Goal: Information Seeking & Learning: Learn about a topic

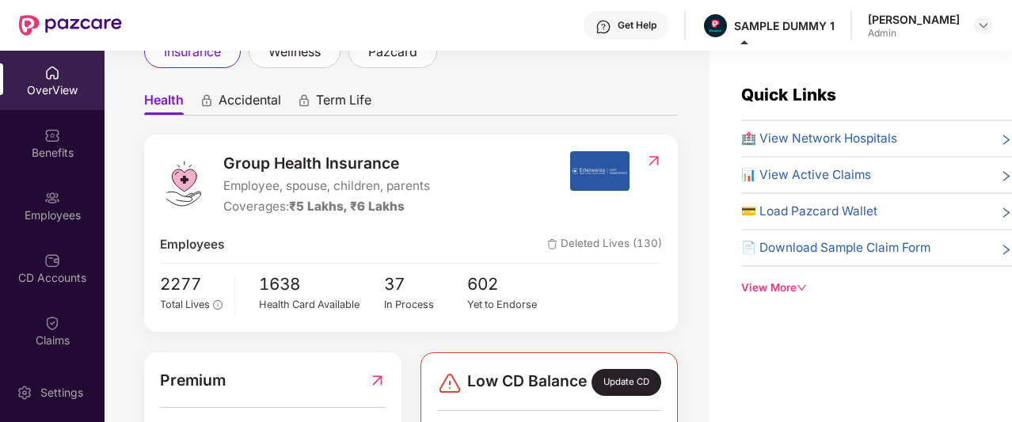
scroll to position [123, 0]
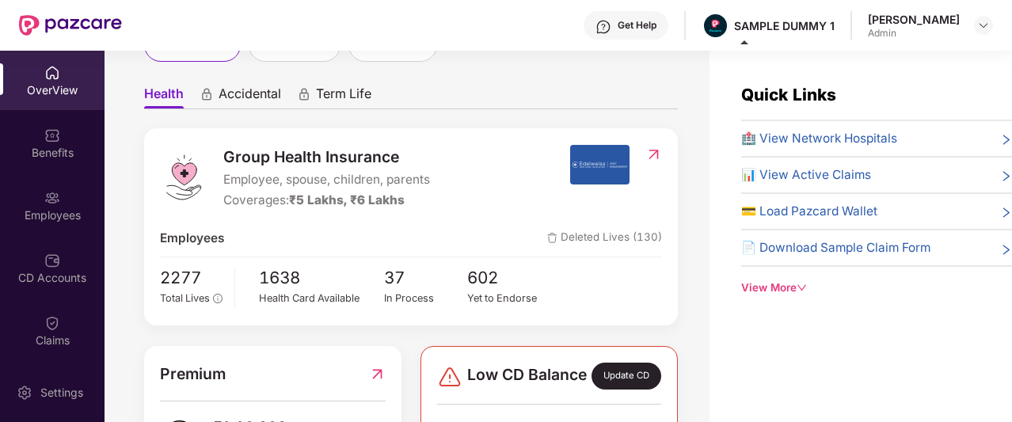
click at [241, 100] on span "Accidental" at bounding box center [250, 97] width 63 height 23
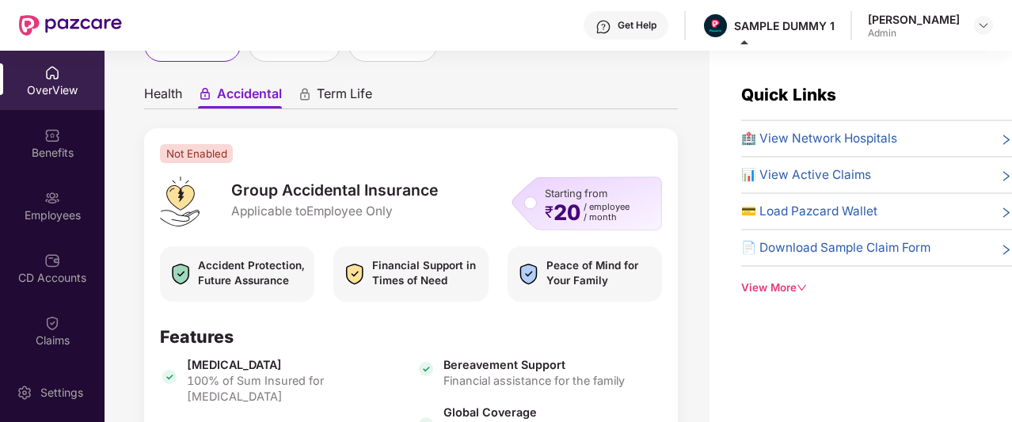
click at [164, 101] on span "Health" at bounding box center [163, 97] width 38 height 23
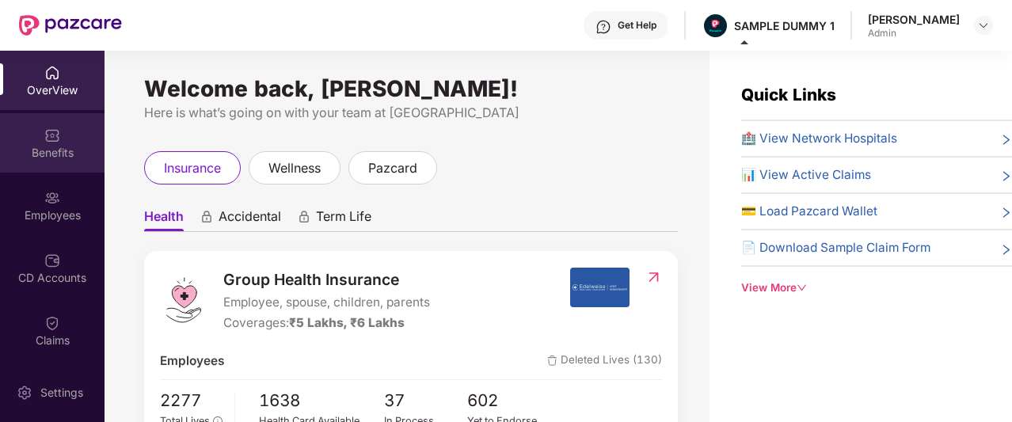
click at [36, 140] on div "Benefits" at bounding box center [52, 142] width 105 height 59
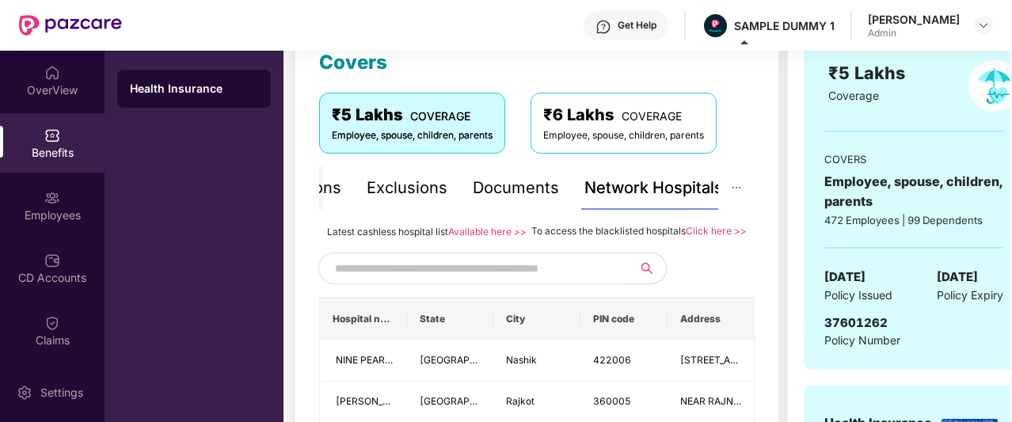
scroll to position [236, 0]
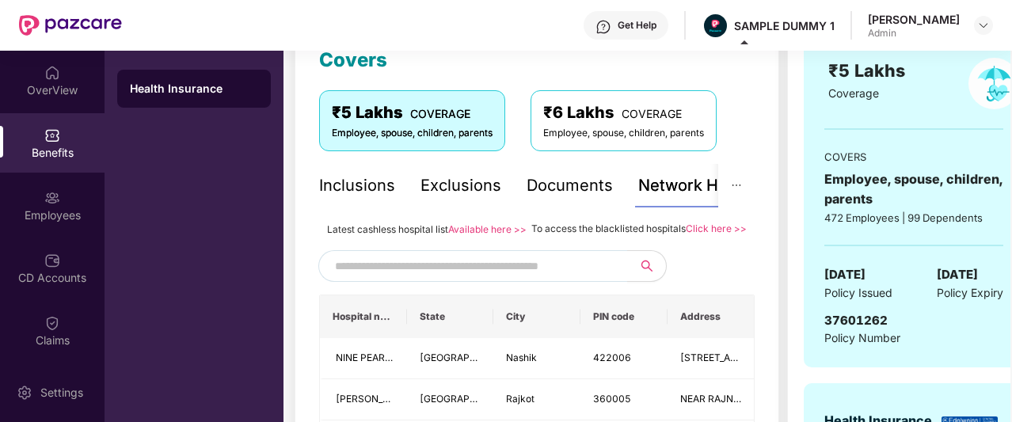
click at [398, 183] on div "Inclusions Exclusions Documents Network Hospitals" at bounding box center [548, 186] width 458 height 44
click at [385, 183] on div "Inclusions" at bounding box center [357, 185] width 76 height 25
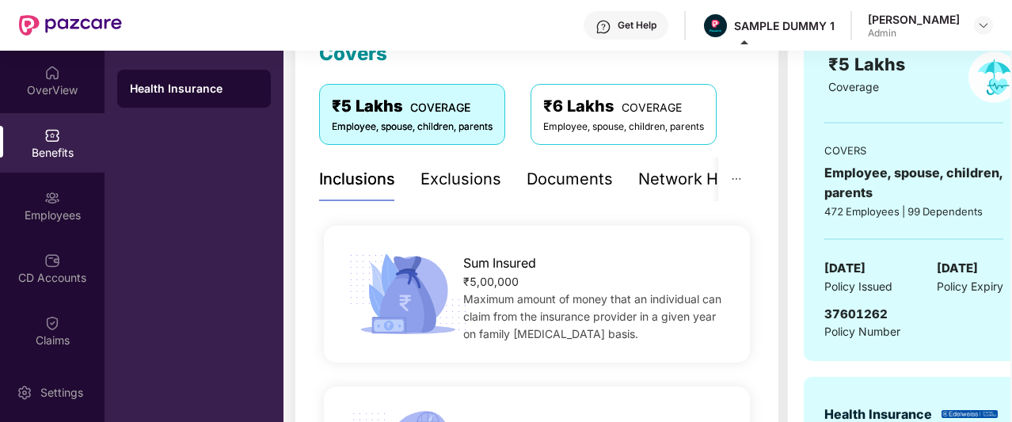
scroll to position [239, 0]
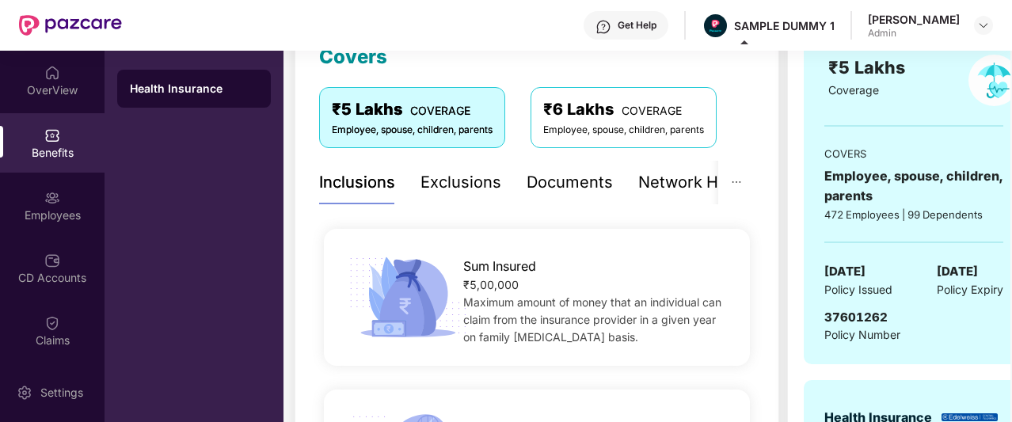
click at [436, 187] on div "Exclusions" at bounding box center [461, 182] width 81 height 25
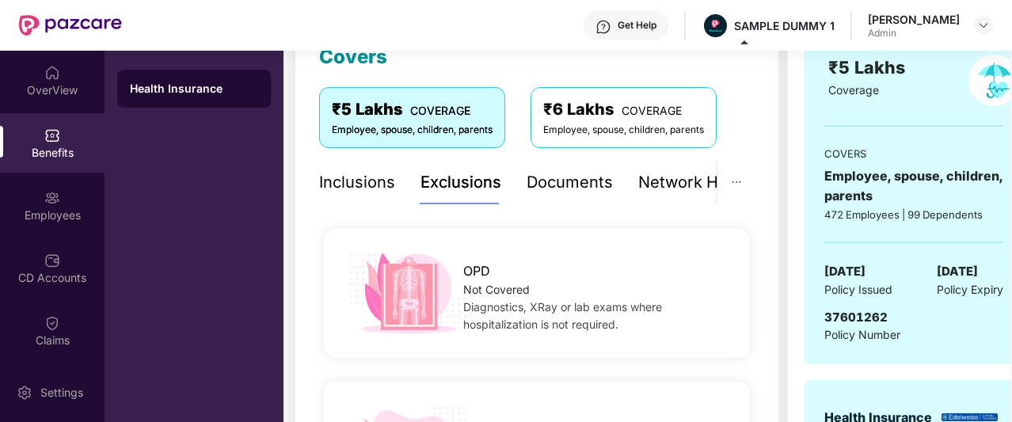
click at [368, 197] on div "Inclusions" at bounding box center [357, 183] width 76 height 44
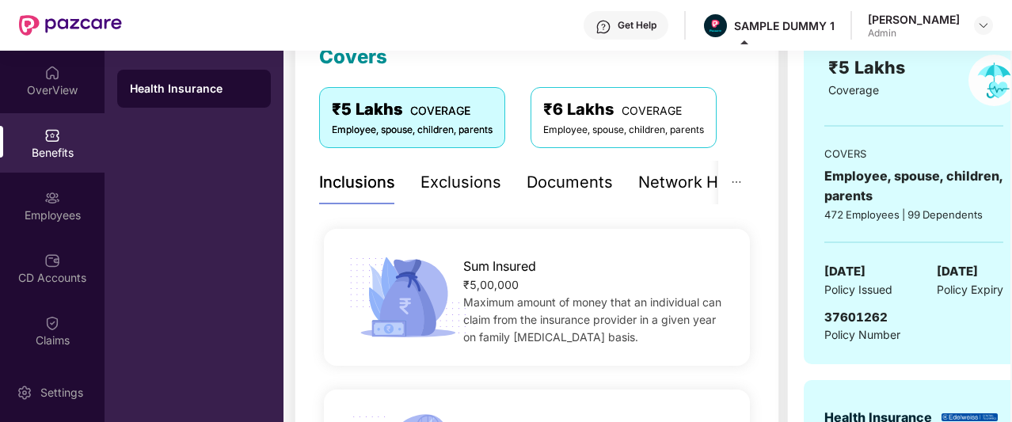
click at [559, 191] on div "Documents" at bounding box center [570, 182] width 86 height 25
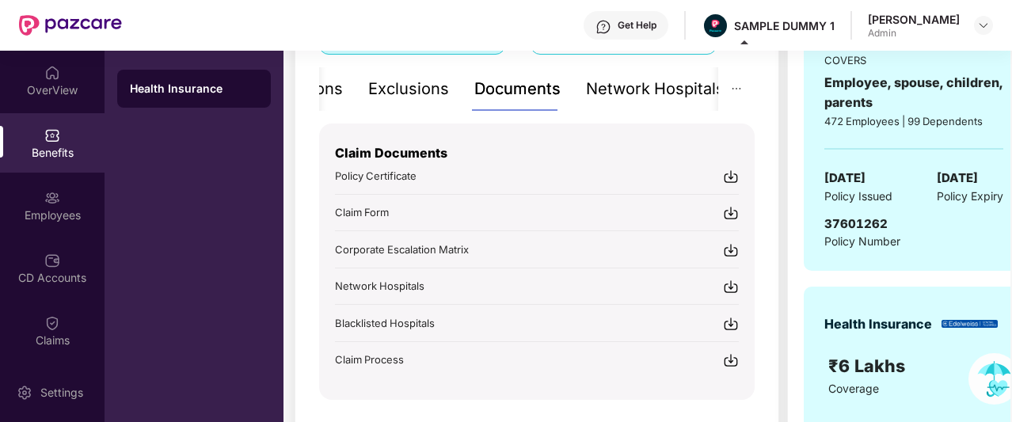
scroll to position [333, 0]
click at [581, 91] on div "Inclusions Exclusions Documents Network Hospitals" at bounding box center [496, 89] width 458 height 44
click at [586, 91] on div "Network Hospitals" at bounding box center [655, 89] width 139 height 25
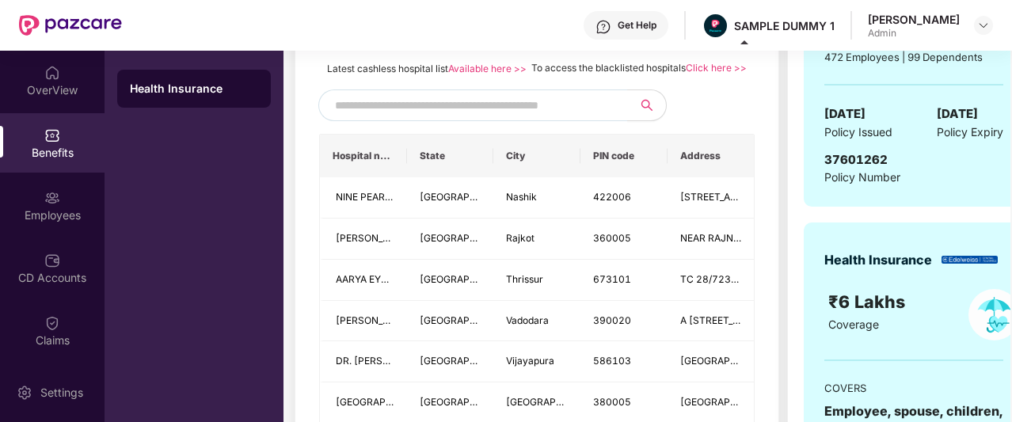
scroll to position [398, 0]
click at [492, 109] on span at bounding box center [472, 105] width 309 height 32
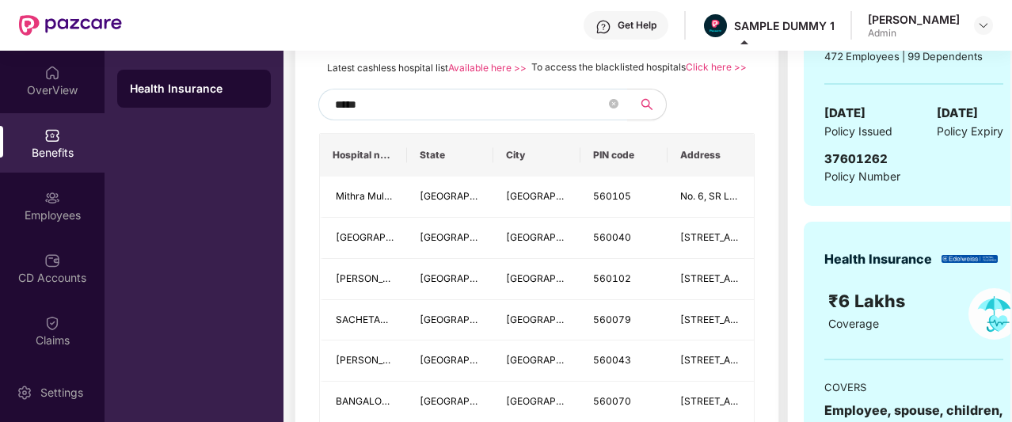
type input "******"
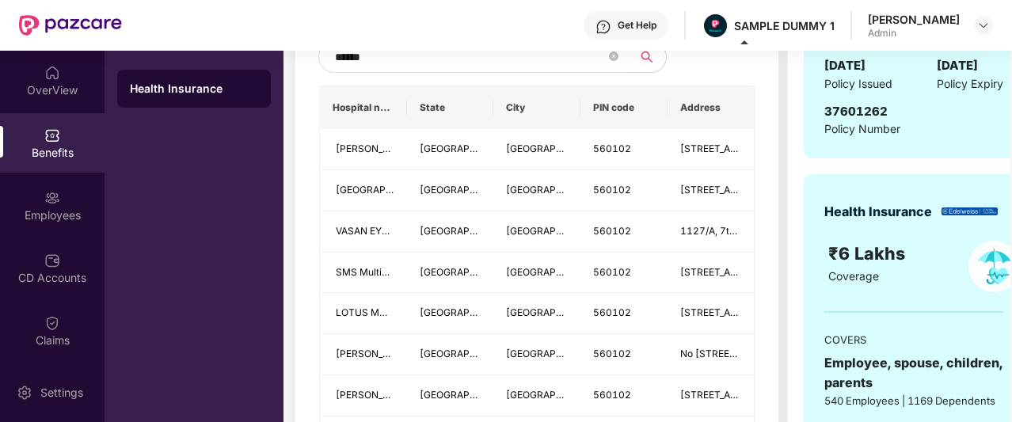
scroll to position [419, 0]
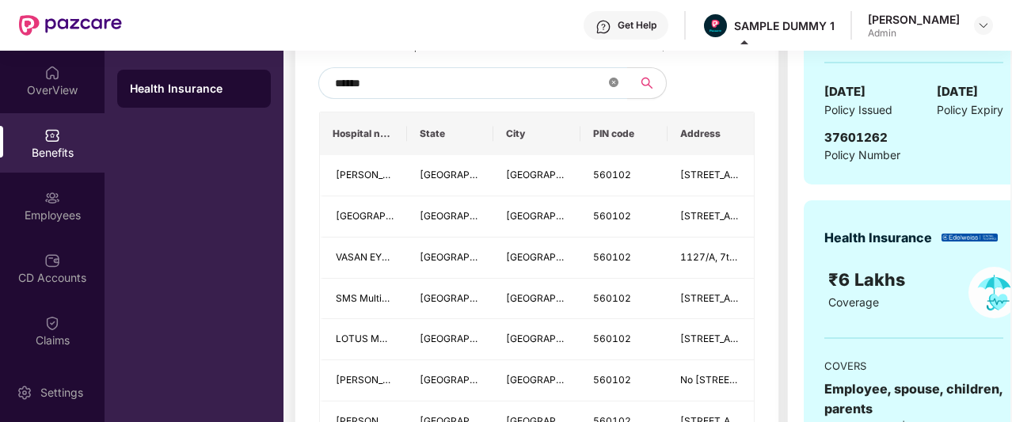
click at [612, 91] on span at bounding box center [614, 83] width 10 height 15
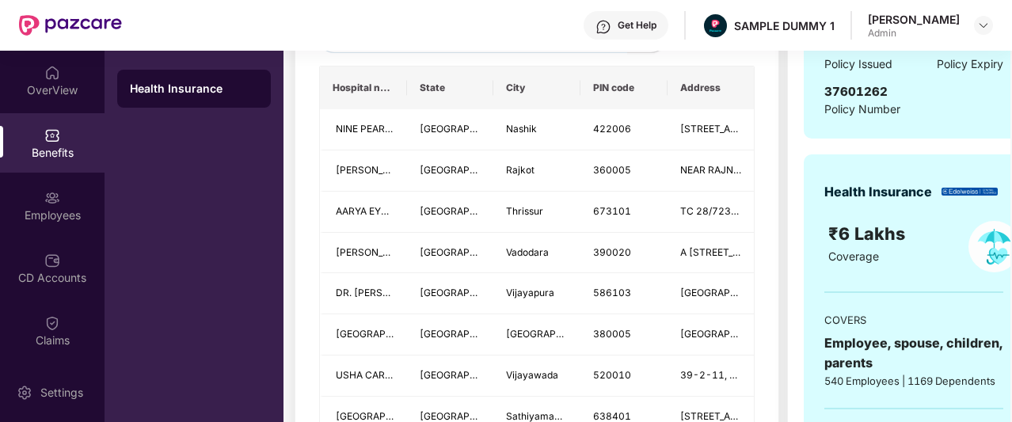
scroll to position [184, 0]
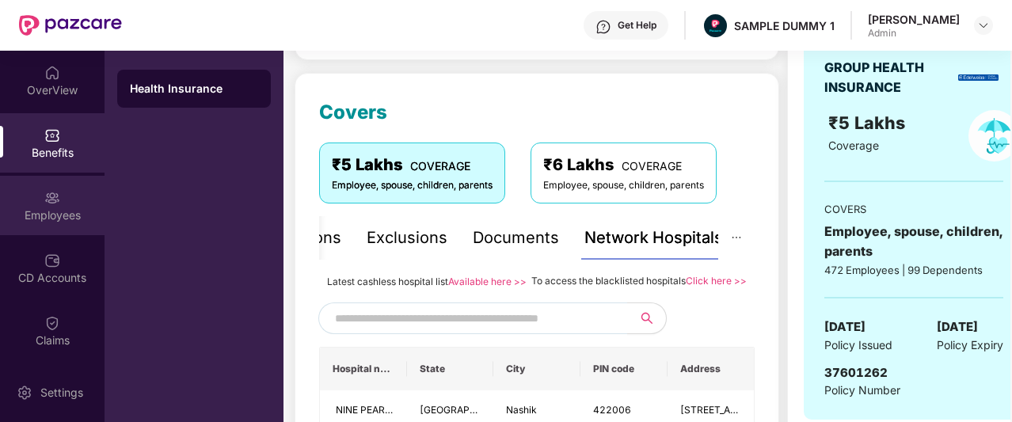
click at [19, 216] on div "Employees" at bounding box center [52, 216] width 105 height 16
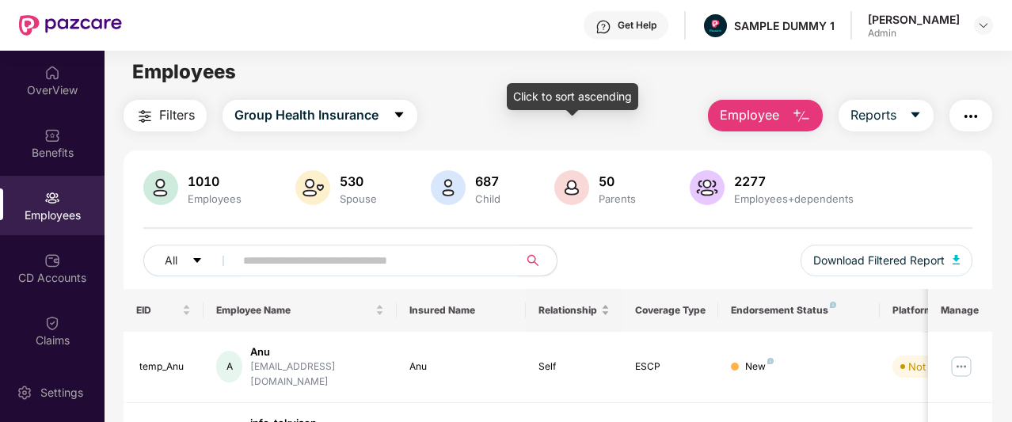
scroll to position [6, 0]
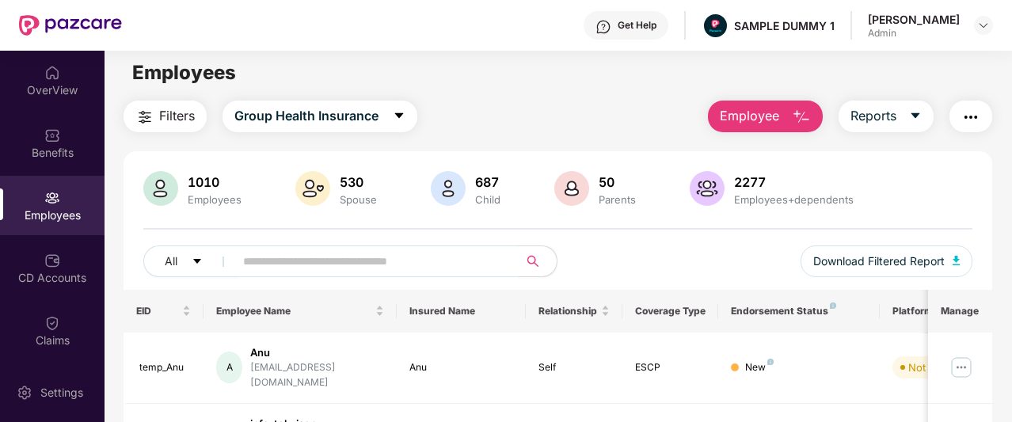
click at [741, 118] on span "Employee" at bounding box center [749, 116] width 59 height 20
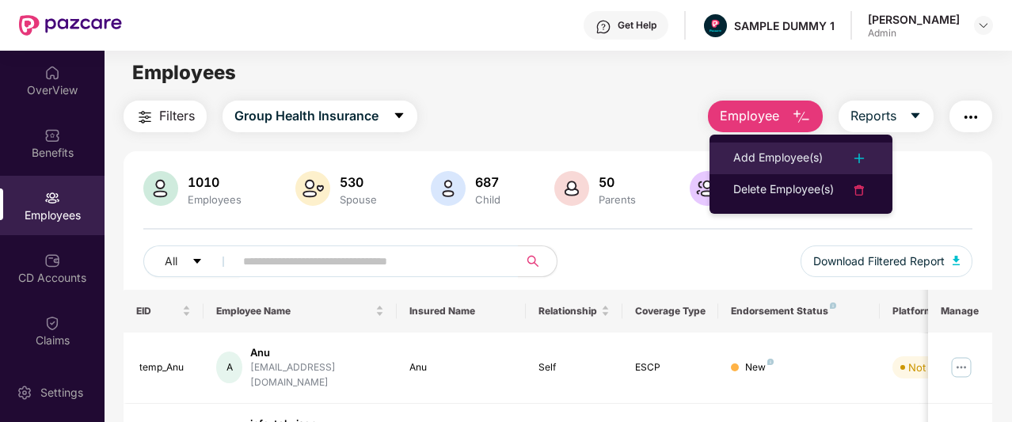
click at [765, 158] on div "Add Employee(s)" at bounding box center [779, 158] width 90 height 19
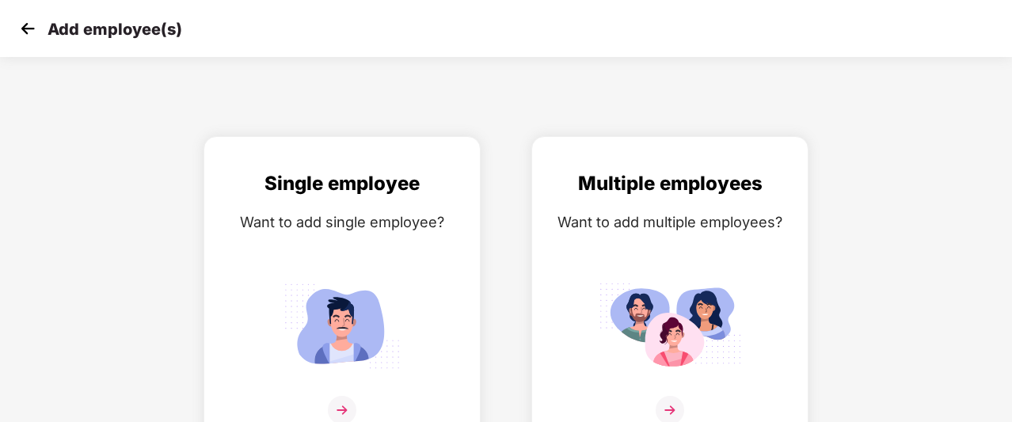
scroll to position [25, 0]
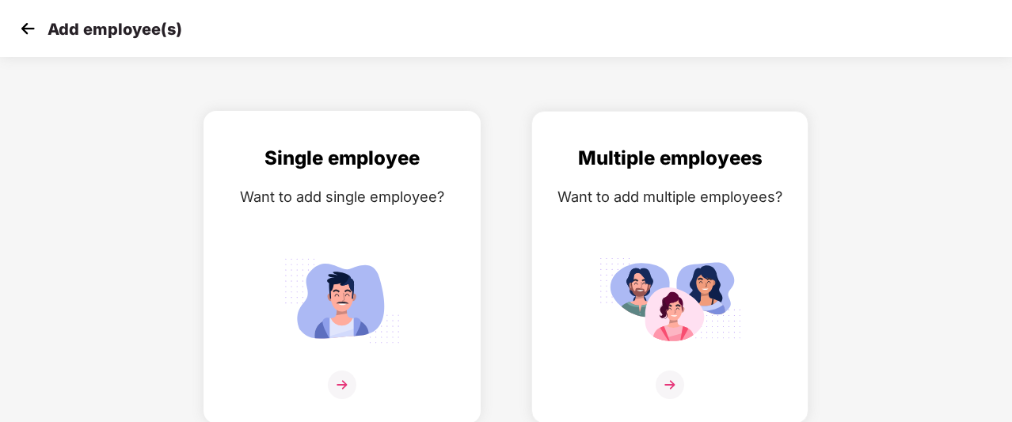
click at [365, 211] on div "Single employee Want to add single employee?" at bounding box center [342, 281] width 244 height 276
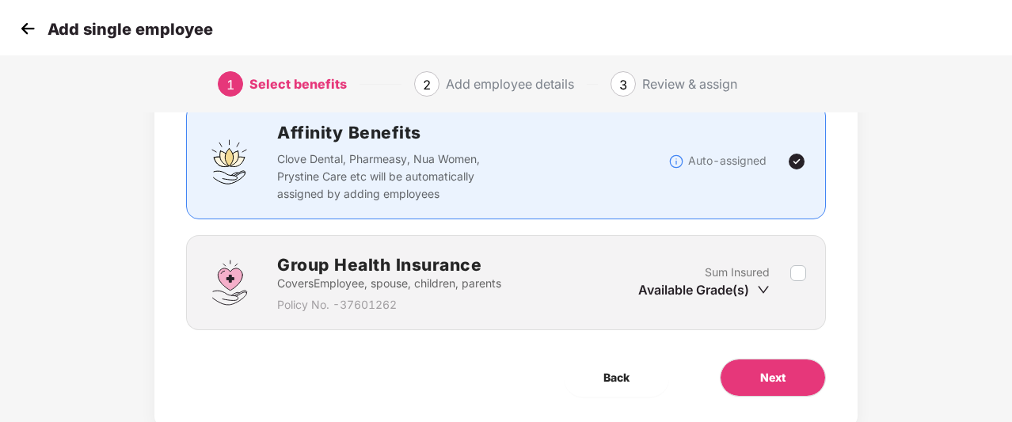
scroll to position [139, 0]
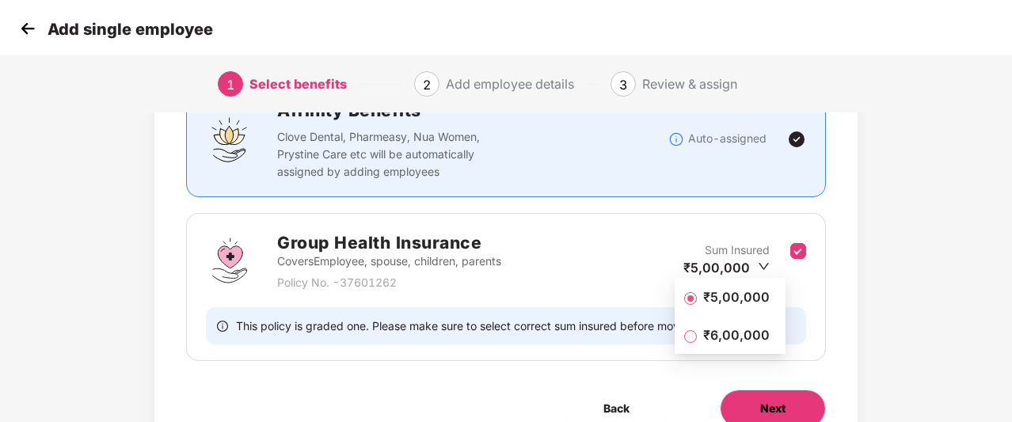
click at [767, 398] on button "Next" at bounding box center [773, 409] width 106 height 38
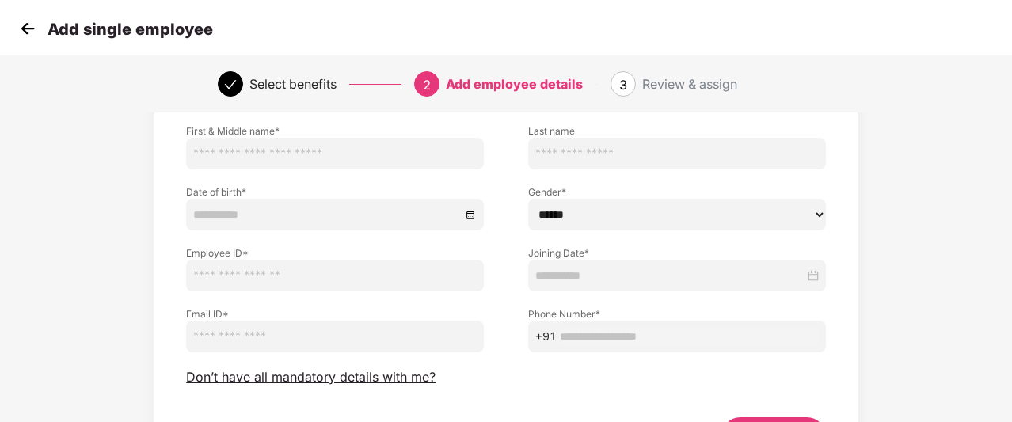
scroll to position [109, 0]
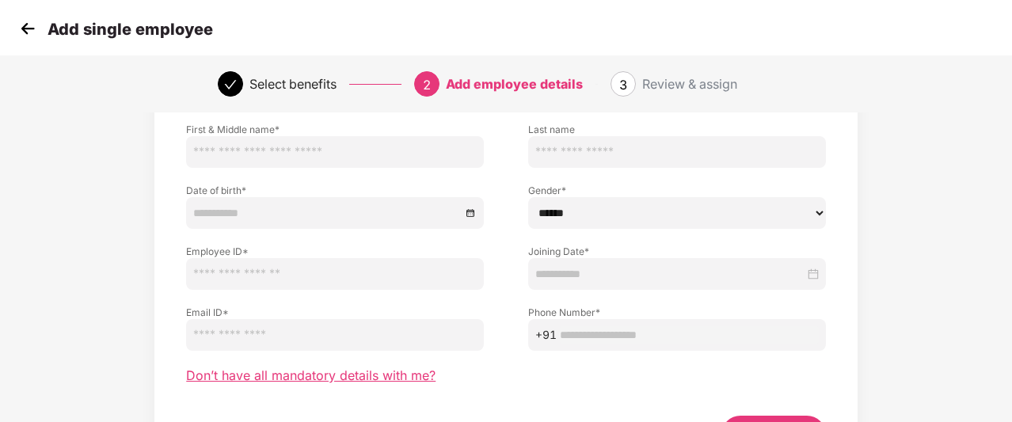
click at [289, 376] on span "Don’t have all mandatory details with me?" at bounding box center [311, 376] width 250 height 17
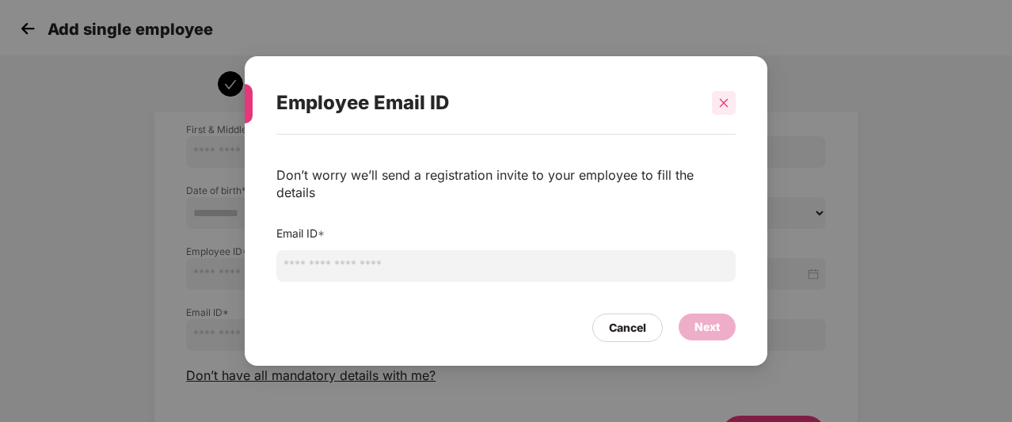
click at [721, 109] on icon "close" at bounding box center [723, 102] width 11 height 11
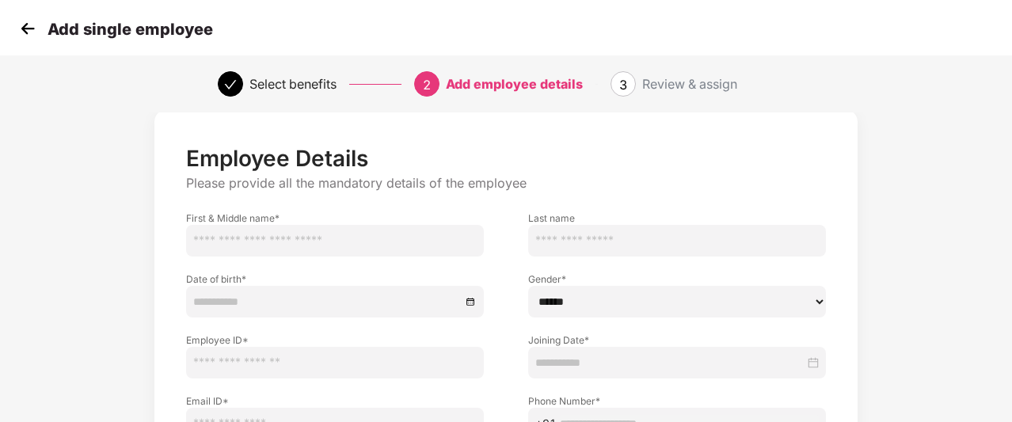
scroll to position [0, 0]
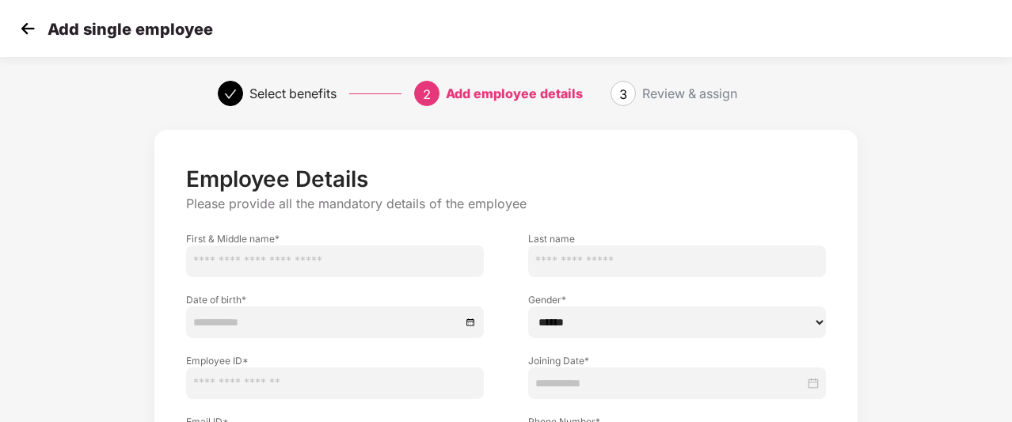
click at [39, 28] on img at bounding box center [28, 29] width 24 height 24
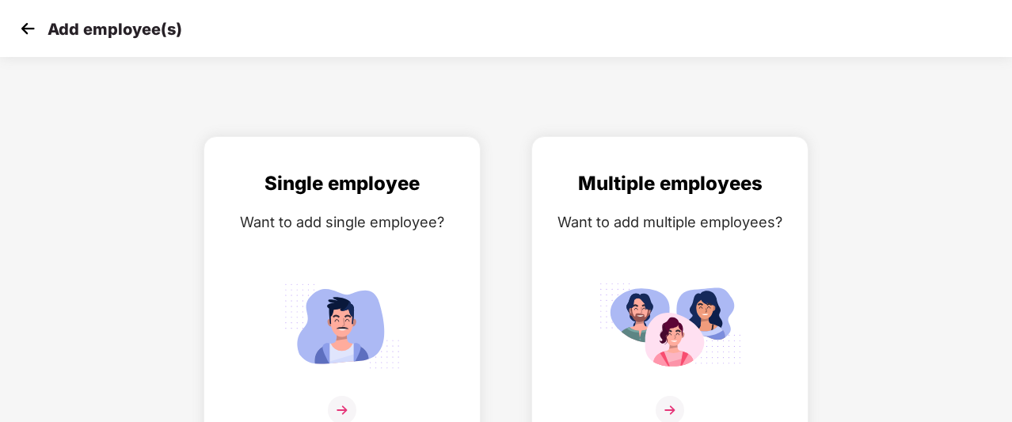
scroll to position [25, 0]
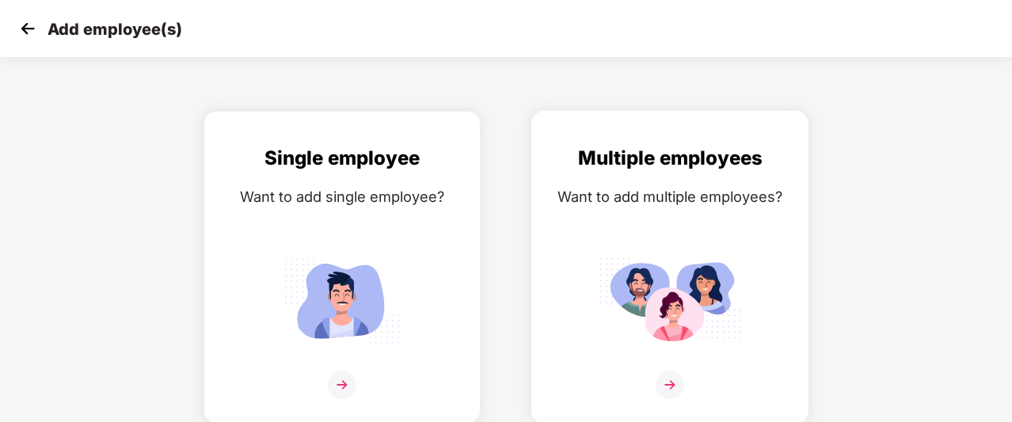
click at [570, 132] on div "Multiple employees Want to add multiple employees?" at bounding box center [670, 267] width 277 height 313
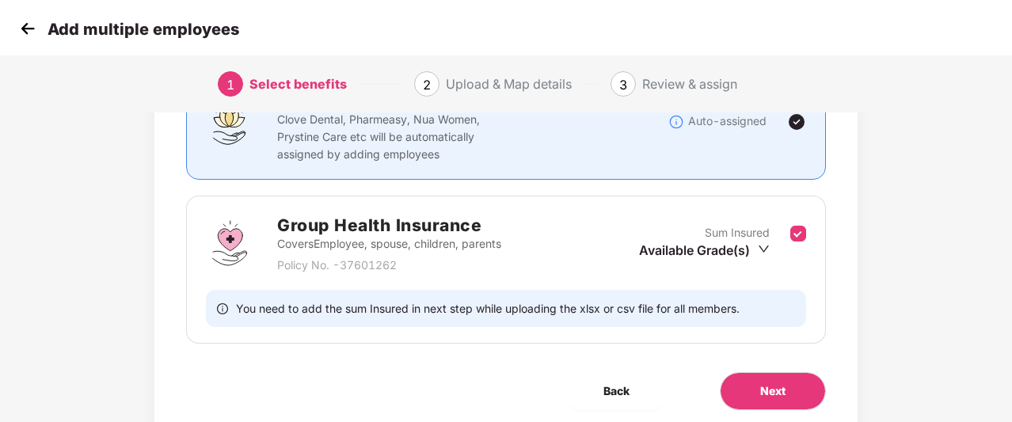
scroll to position [158, 0]
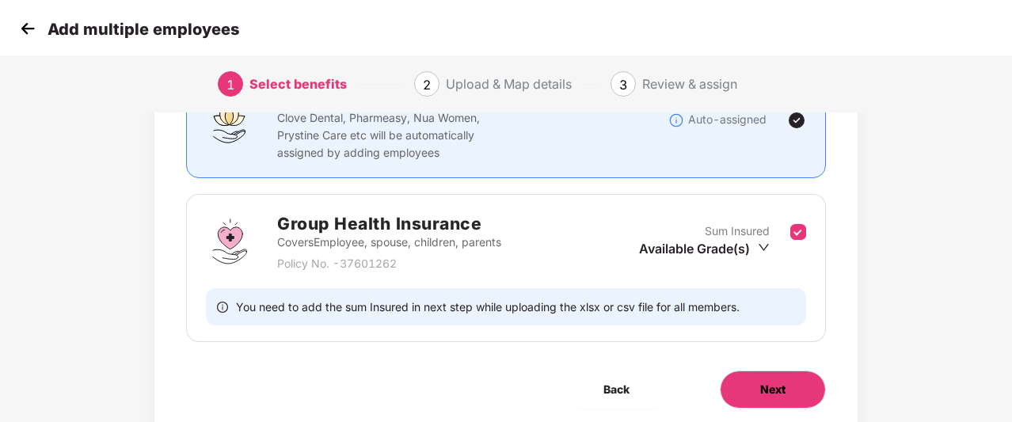
click at [757, 398] on button "Next" at bounding box center [773, 390] width 106 height 38
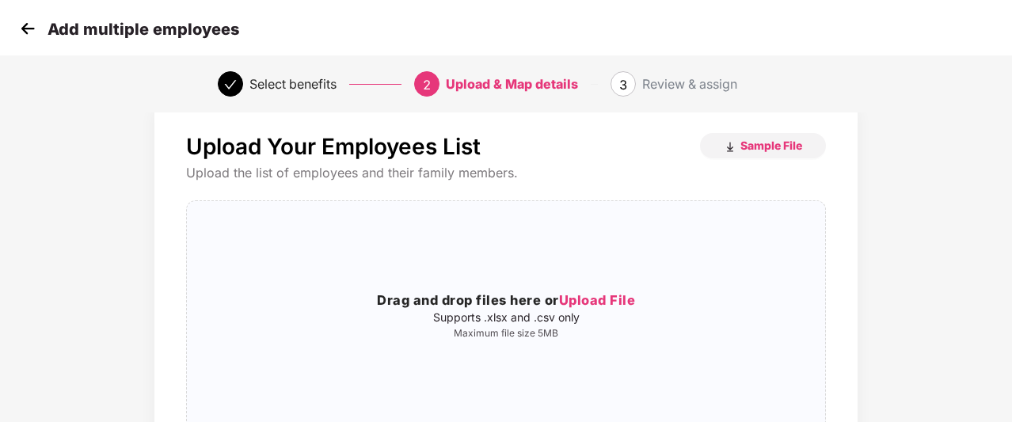
scroll to position [0, 1]
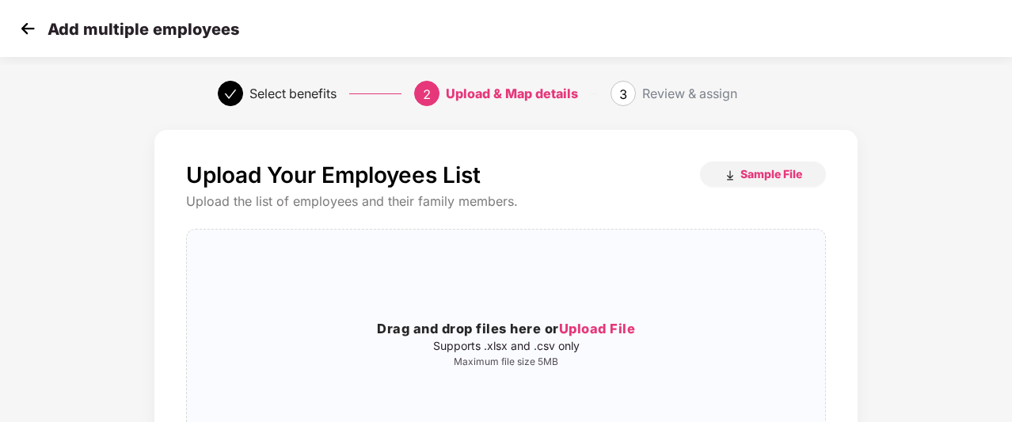
click at [19, 32] on img at bounding box center [28, 29] width 24 height 24
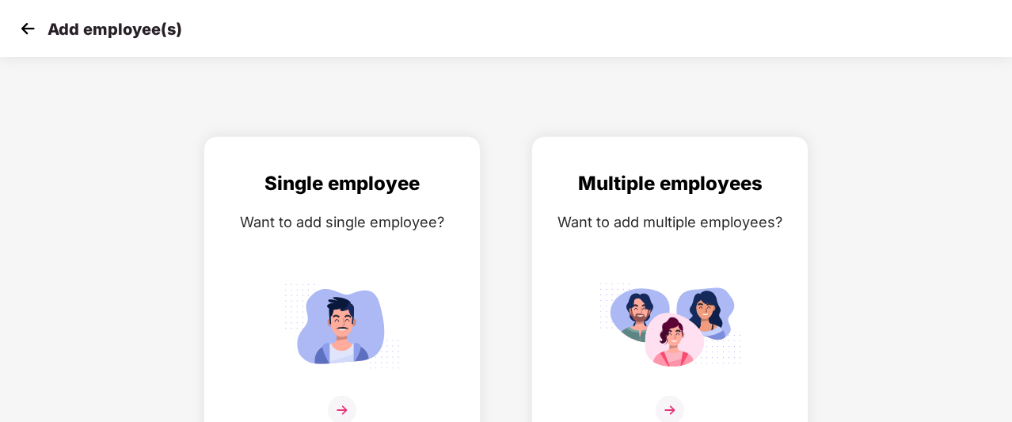
click at [19, 32] on img at bounding box center [28, 29] width 24 height 24
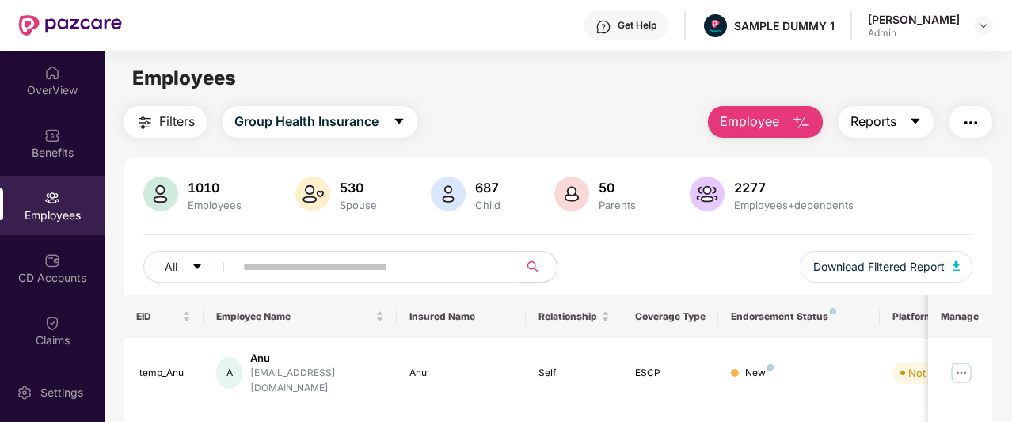
click at [889, 124] on span "Reports" at bounding box center [874, 122] width 46 height 20
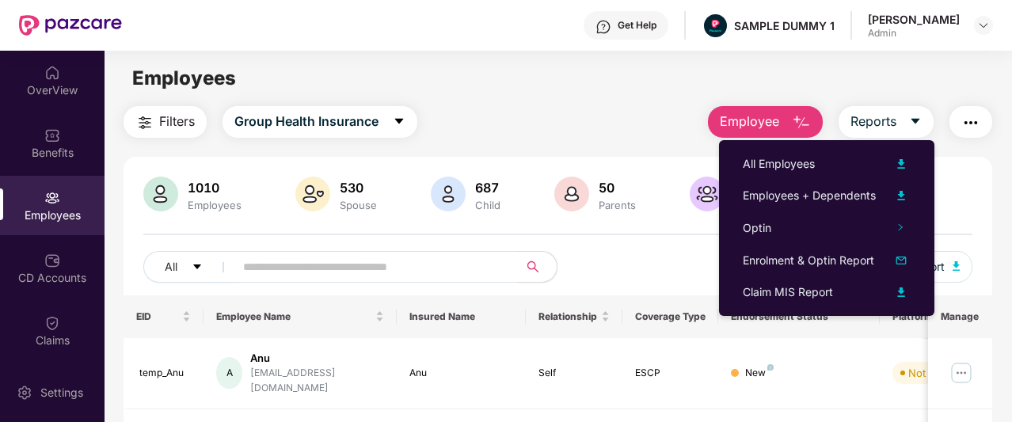
click at [970, 130] on img "button" at bounding box center [971, 122] width 19 height 19
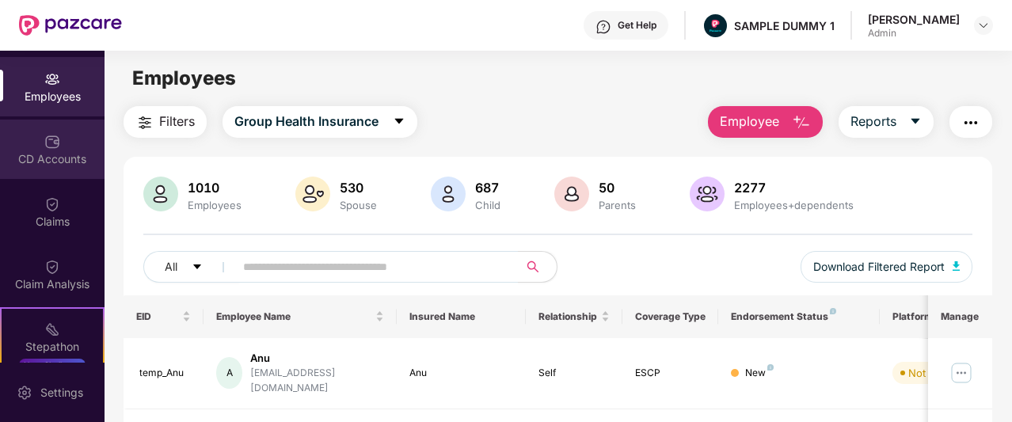
scroll to position [124, 0]
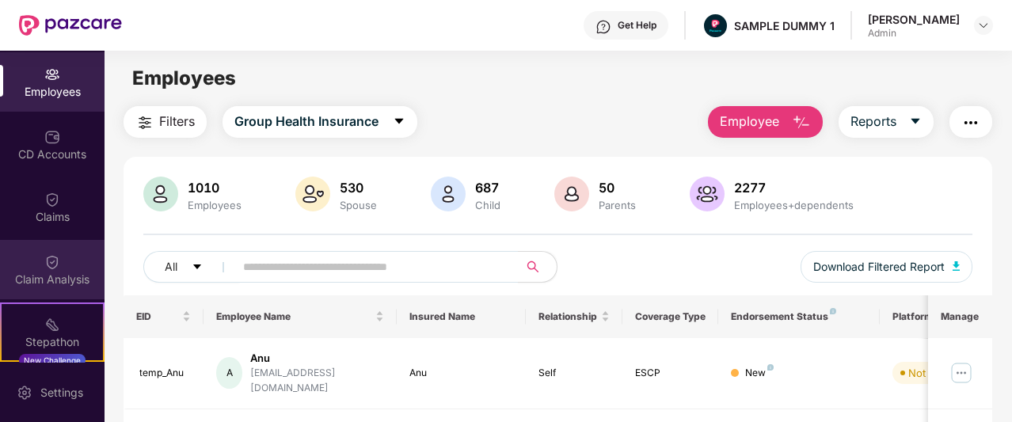
click at [62, 277] on div "Claim Analysis" at bounding box center [52, 280] width 105 height 16
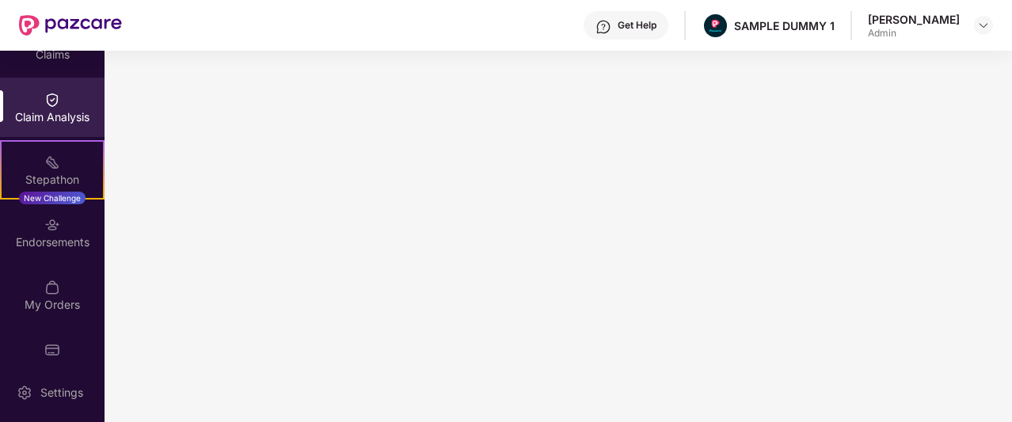
scroll to position [303, 0]
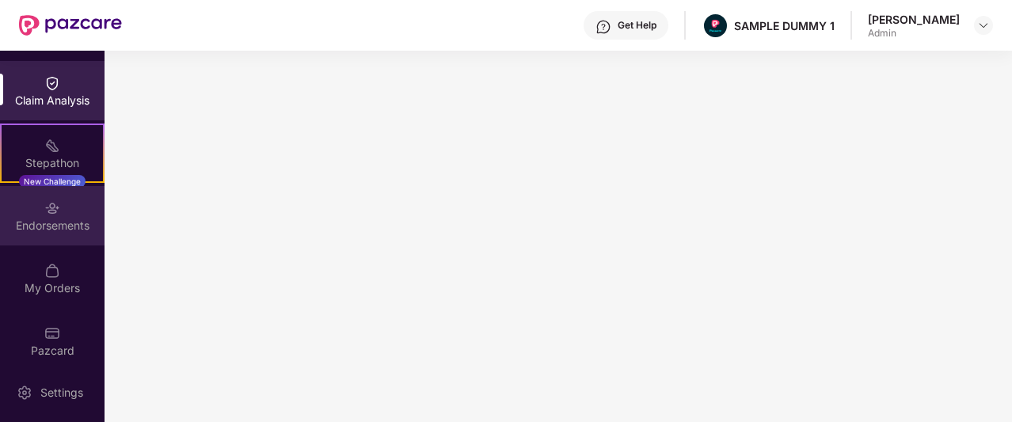
click at [60, 207] on div "Endorsements" at bounding box center [52, 215] width 105 height 59
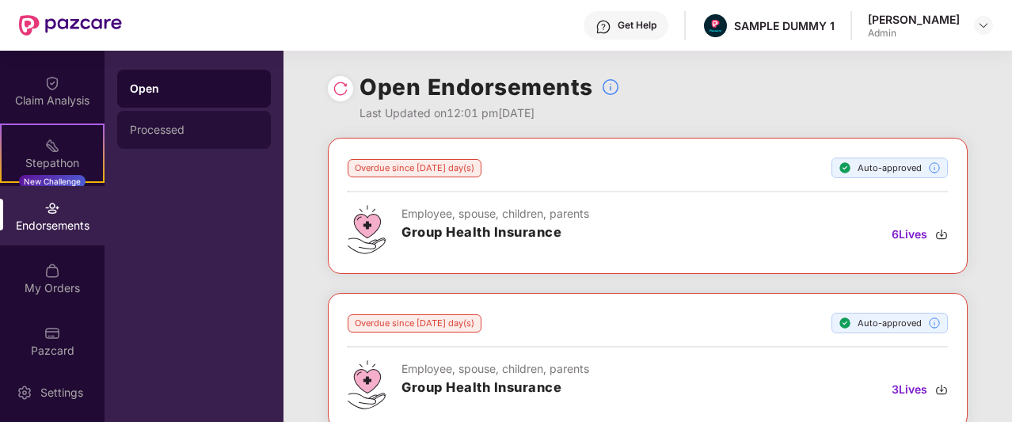
click at [231, 116] on div "Processed" at bounding box center [194, 130] width 154 height 38
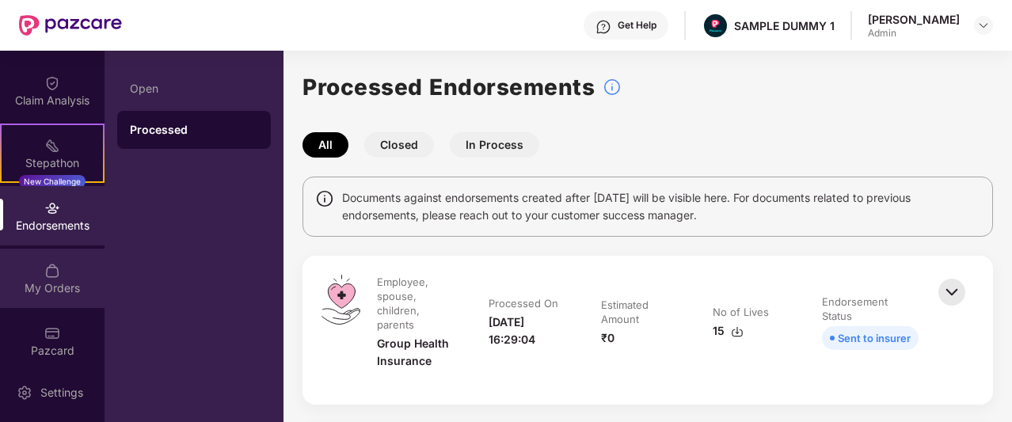
click at [38, 286] on div "My Orders" at bounding box center [52, 288] width 105 height 16
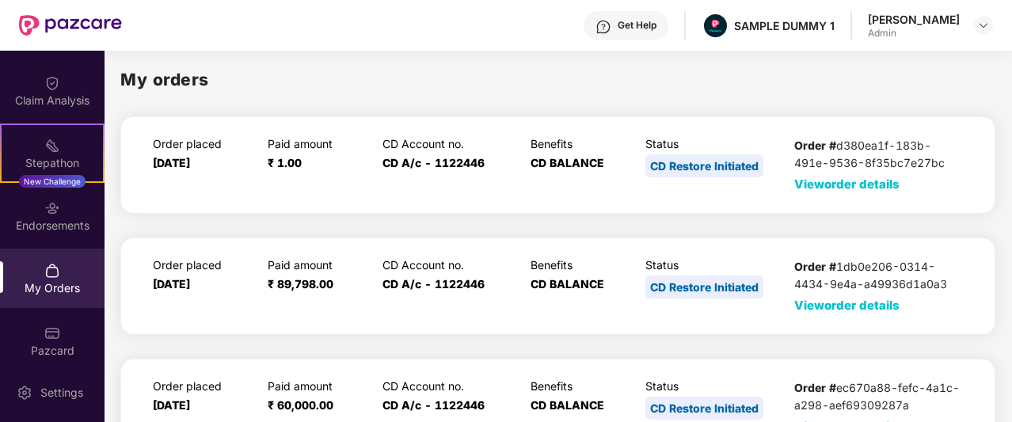
click at [835, 183] on span "View order details" at bounding box center [847, 184] width 105 height 15
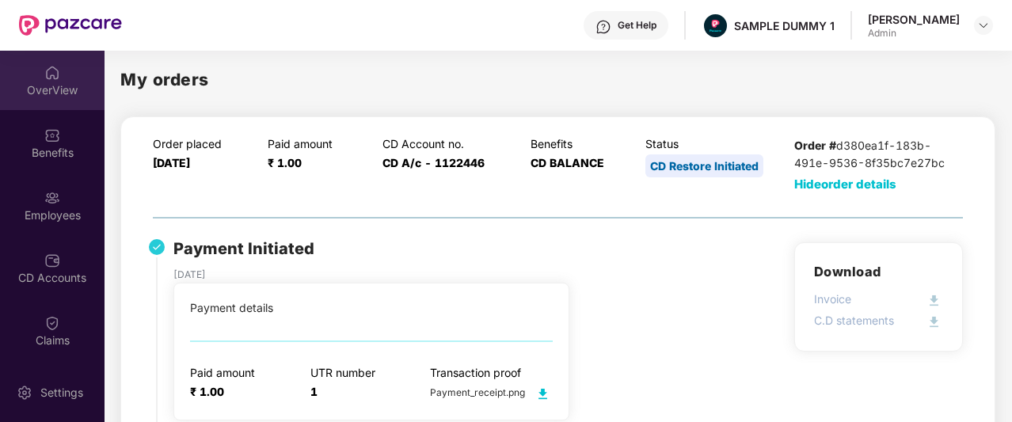
click at [42, 90] on div "OverView" at bounding box center [52, 90] width 105 height 16
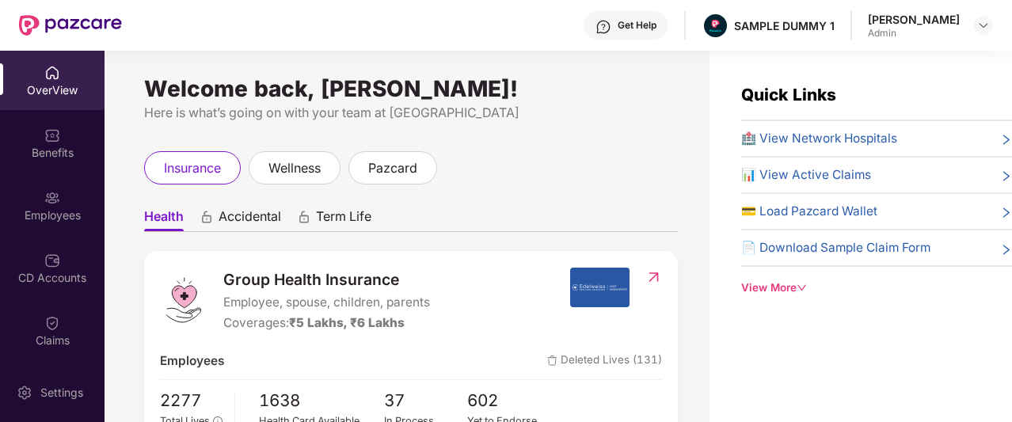
click at [778, 286] on div "View More" at bounding box center [876, 288] width 271 height 17
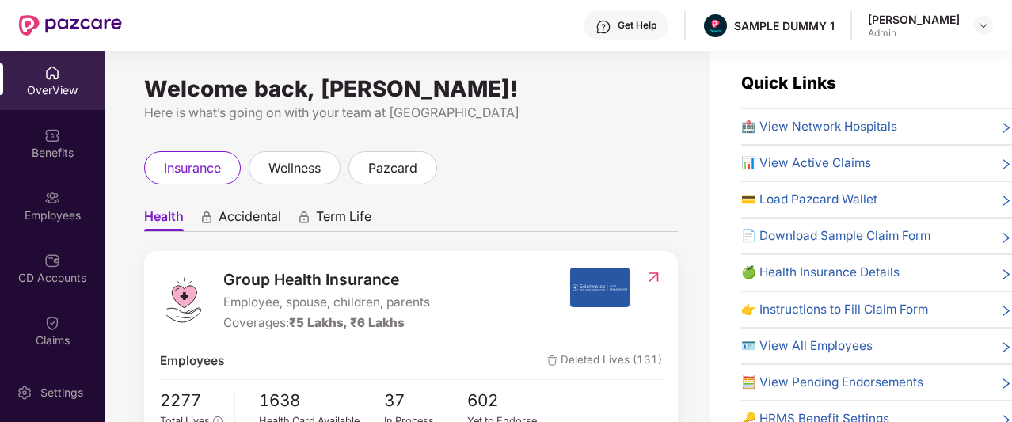
scroll to position [10, 0]
click at [820, 127] on span "🏥 View Network Hospitals" at bounding box center [819, 128] width 156 height 19
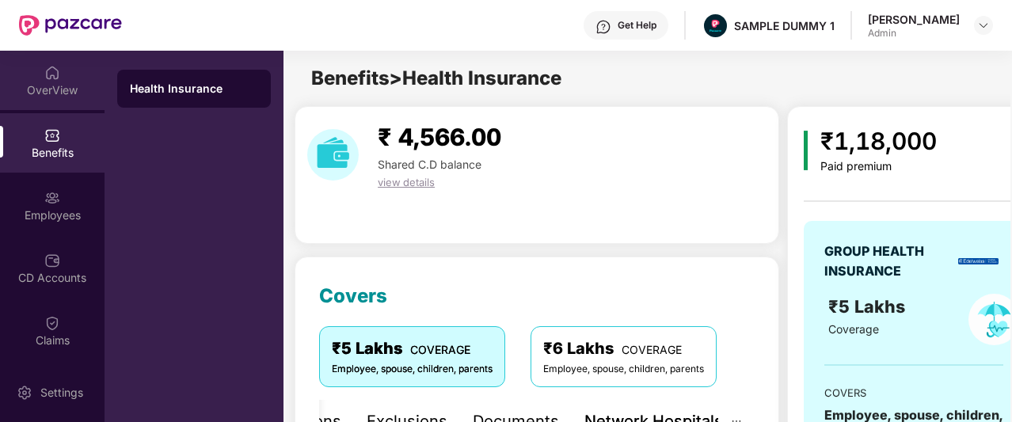
click at [86, 83] on div "OverView" at bounding box center [52, 90] width 105 height 16
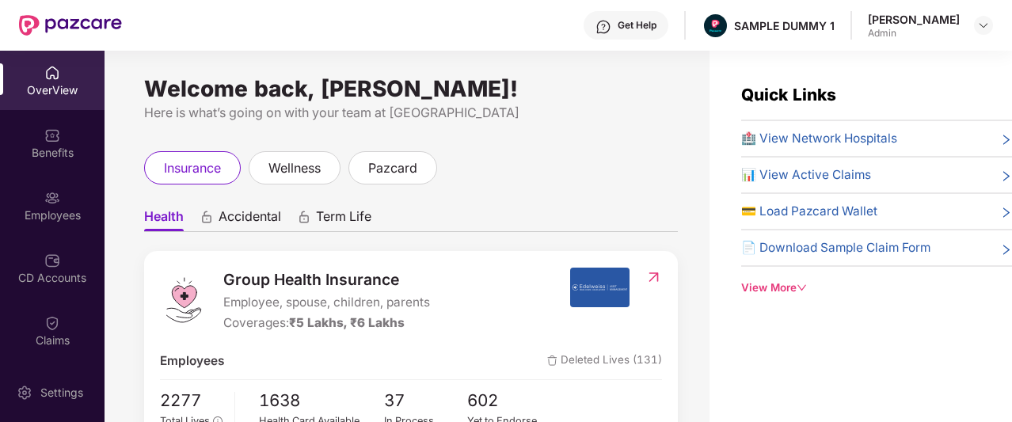
click at [642, 16] on div "Get Help" at bounding box center [626, 25] width 85 height 29
click at [520, 112] on div "Here is what’s going on with your team at [GEOGRAPHIC_DATA]" at bounding box center [411, 113] width 534 height 20
click at [647, 32] on div "Get Help" at bounding box center [626, 25] width 85 height 29
click at [646, 22] on div "Get Help" at bounding box center [626, 25] width 85 height 29
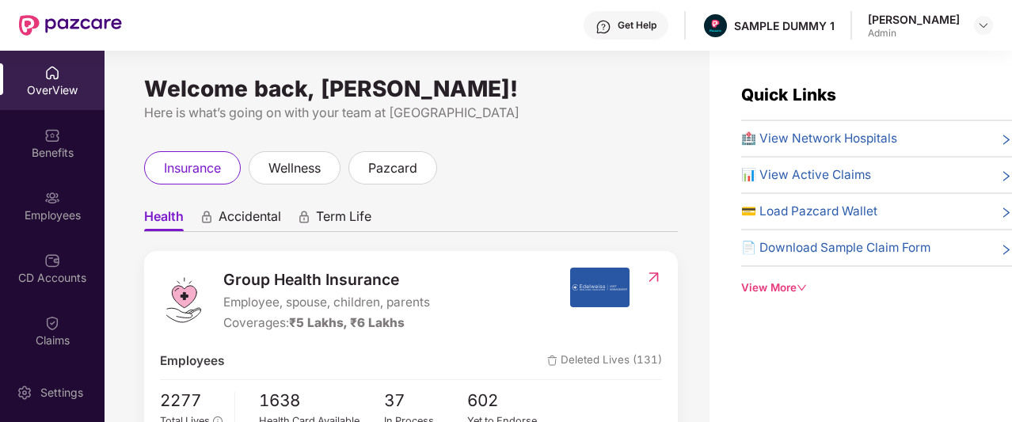
click at [797, 343] on div "Quick Links 🏥 View Network Hospitals 📊 View Active Claims 💳 Load Pazcard Wallet…" at bounding box center [861, 262] width 303 height 422
